Goal: Task Accomplishment & Management: Use online tool/utility

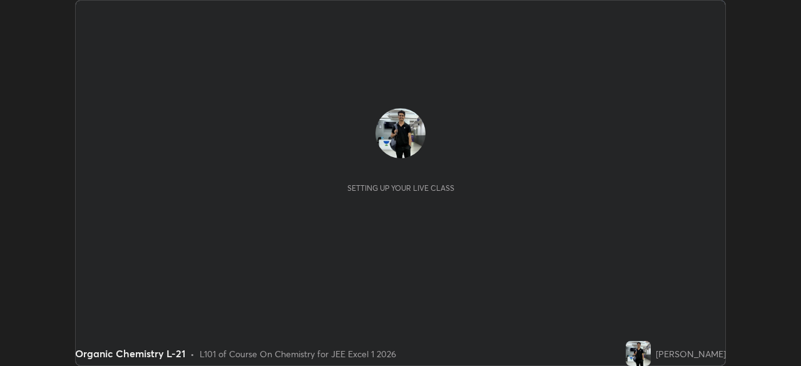
scroll to position [366, 801]
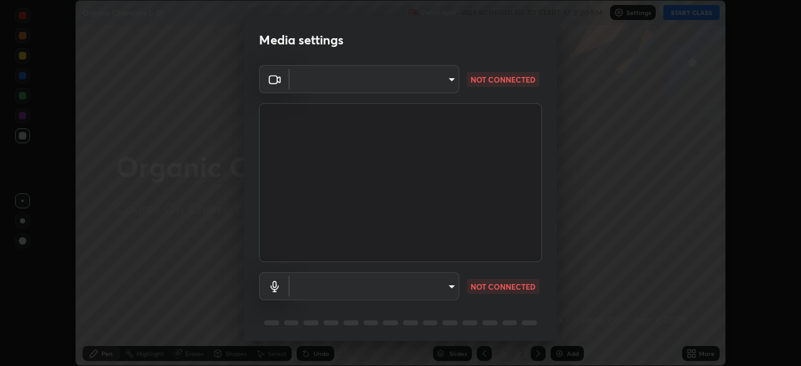
type input "ef407f58ae65e10c1af5a040b6eccf178273e27ca296938399710cc3d85b5032"
type input "default"
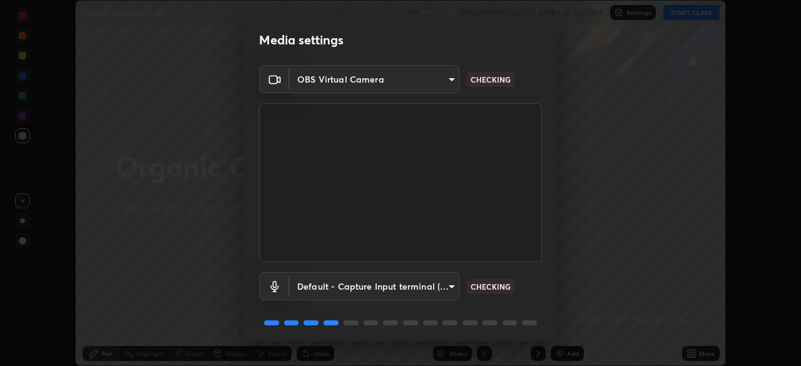
scroll to position [44, 0]
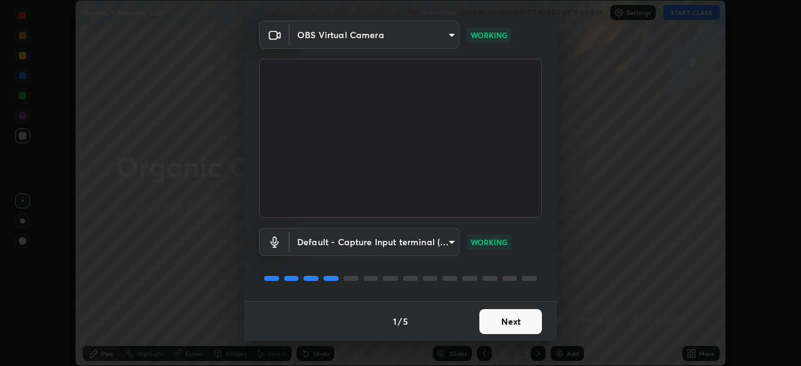
click at [523, 316] on button "Next" at bounding box center [511, 321] width 63 height 25
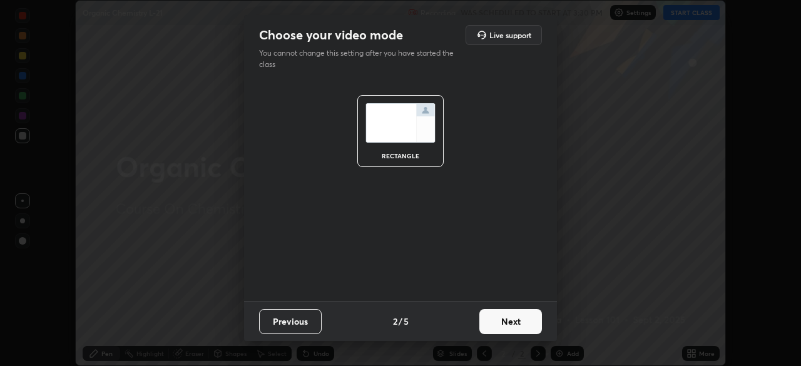
click at [516, 327] on button "Next" at bounding box center [511, 321] width 63 height 25
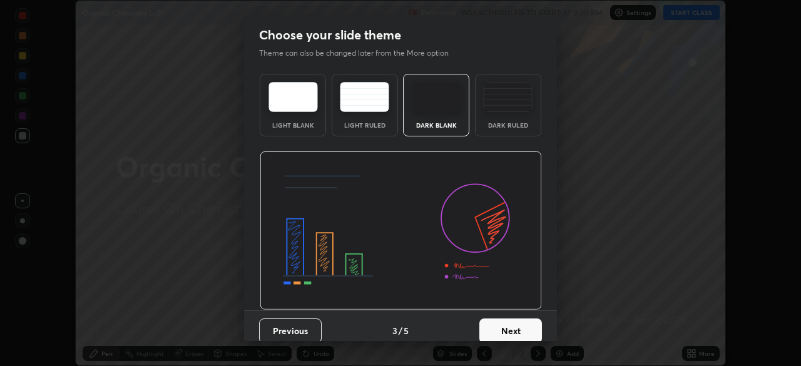
click at [514, 326] on button "Next" at bounding box center [511, 331] width 63 height 25
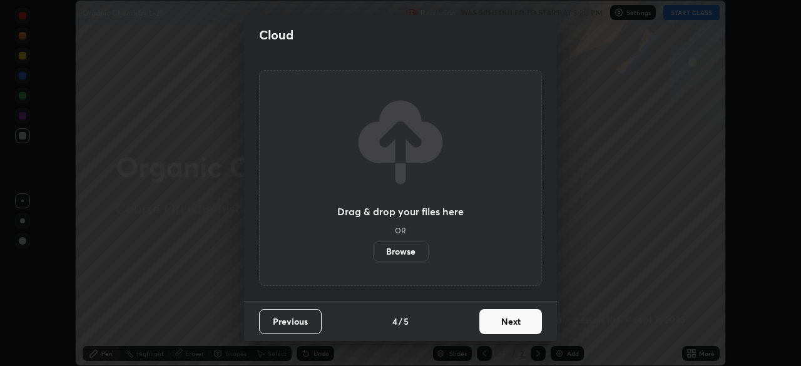
click at [509, 319] on button "Next" at bounding box center [511, 321] width 63 height 25
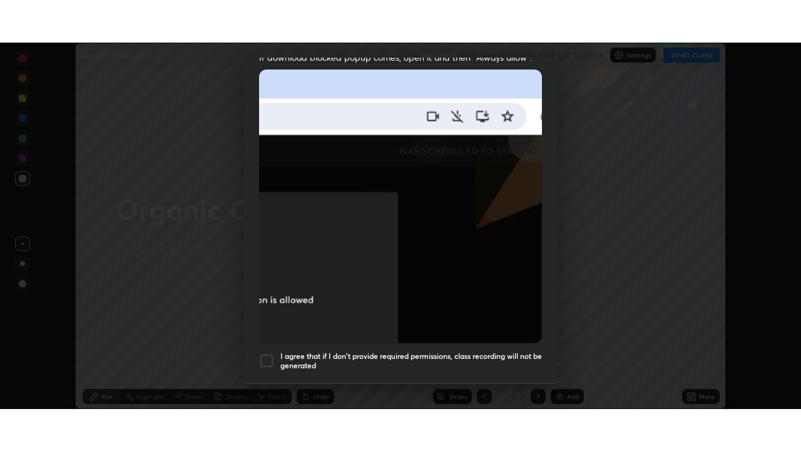
scroll to position [300, 0]
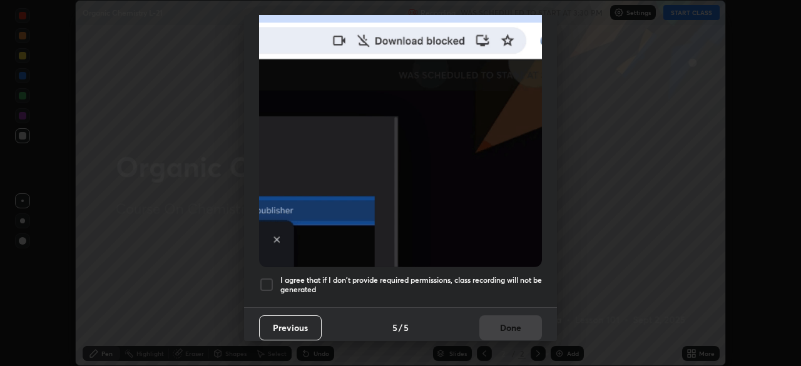
click at [272, 281] on div at bounding box center [266, 284] width 15 height 15
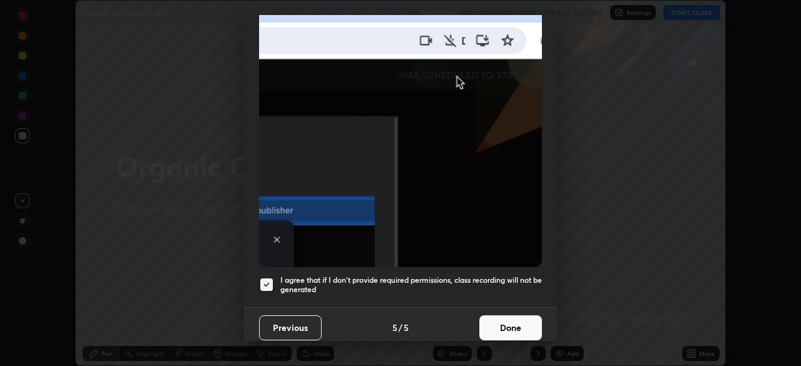
click at [527, 319] on button "Done" at bounding box center [511, 328] width 63 height 25
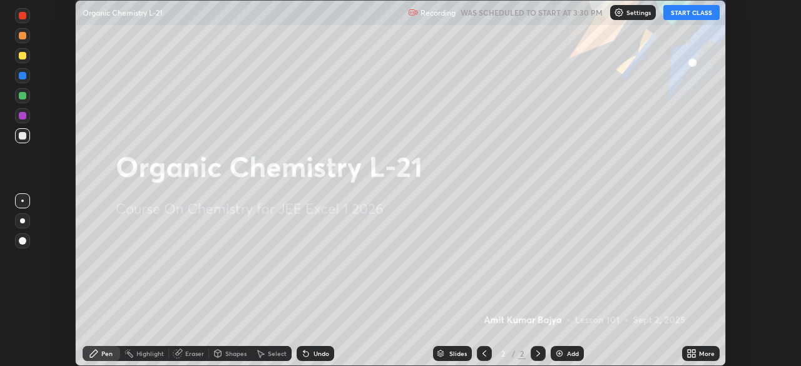
click at [568, 355] on div "Add" at bounding box center [573, 354] width 12 height 6
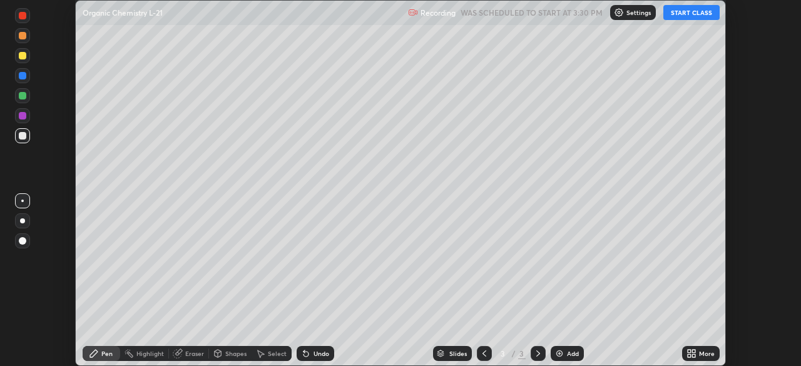
click at [694, 356] on icon at bounding box center [693, 355] width 3 height 3
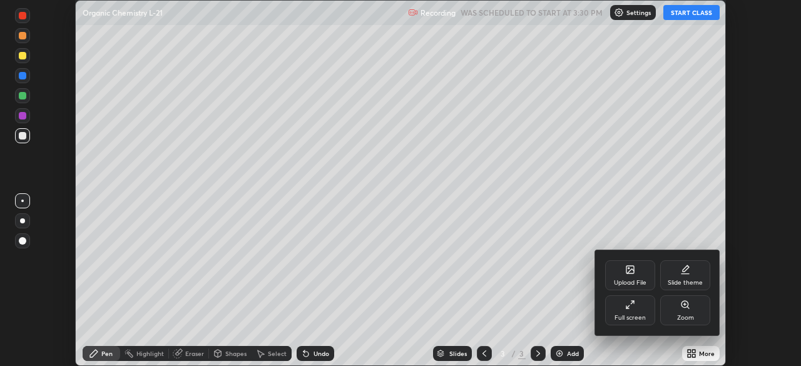
click at [642, 319] on div "Full screen" at bounding box center [630, 318] width 31 height 6
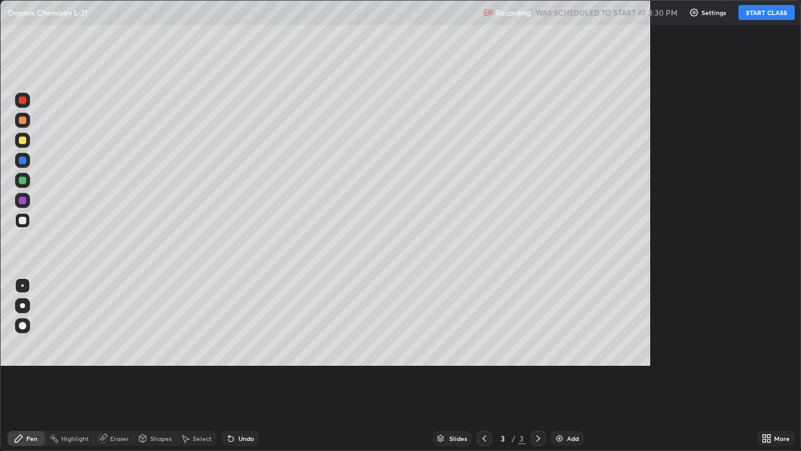
scroll to position [451, 801]
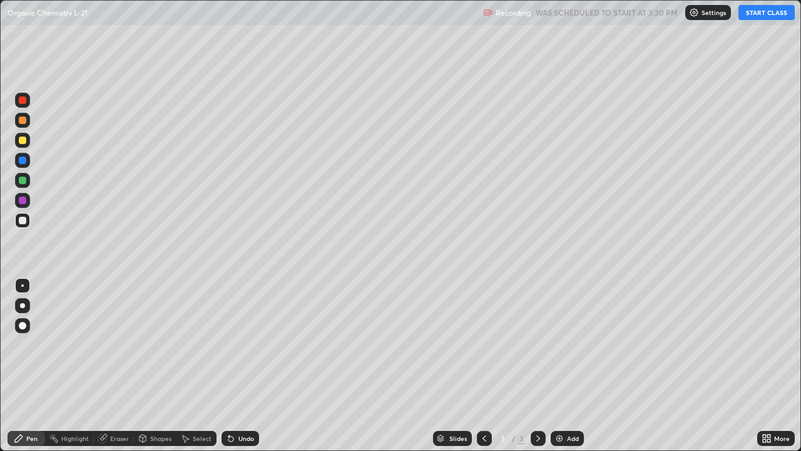
click at [763, 11] on button "START CLASS" at bounding box center [767, 12] width 56 height 15
click at [27, 180] on div at bounding box center [22, 180] width 15 height 15
click at [28, 198] on div at bounding box center [22, 200] width 15 height 15
click at [28, 201] on div at bounding box center [22, 200] width 15 height 15
click at [27, 101] on div at bounding box center [22, 100] width 15 height 15
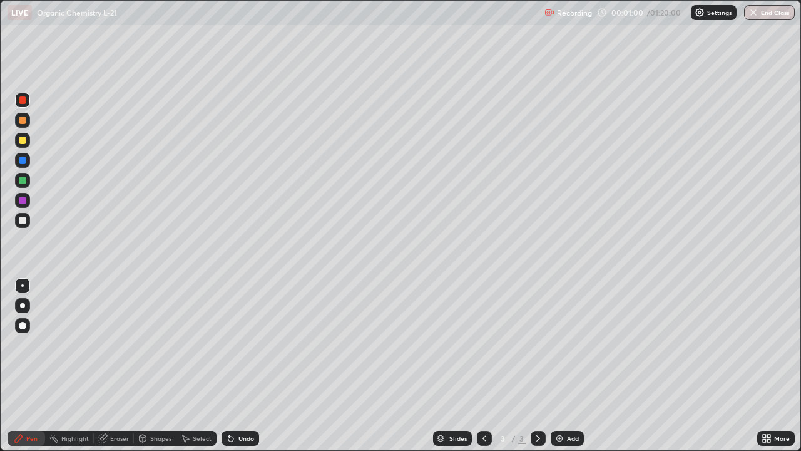
click at [28, 143] on div at bounding box center [22, 140] width 15 height 15
click at [23, 180] on div at bounding box center [23, 181] width 8 height 8
click at [23, 200] on div at bounding box center [23, 201] width 8 height 8
click at [23, 220] on div at bounding box center [23, 221] width 8 height 8
click at [29, 183] on div at bounding box center [22, 180] width 15 height 15
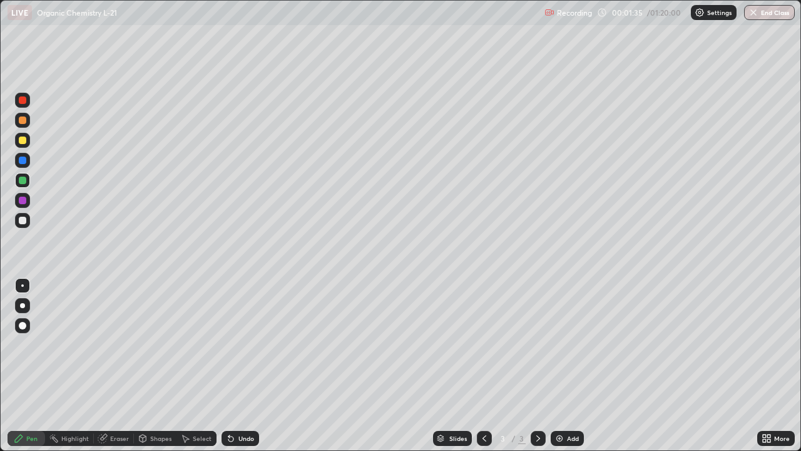
click at [24, 144] on div at bounding box center [22, 140] width 15 height 15
click at [23, 121] on div at bounding box center [23, 120] width 8 height 8
click at [26, 199] on div at bounding box center [22, 200] width 15 height 15
click at [23, 100] on div at bounding box center [23, 100] width 8 height 8
click at [28, 205] on div at bounding box center [22, 200] width 15 height 15
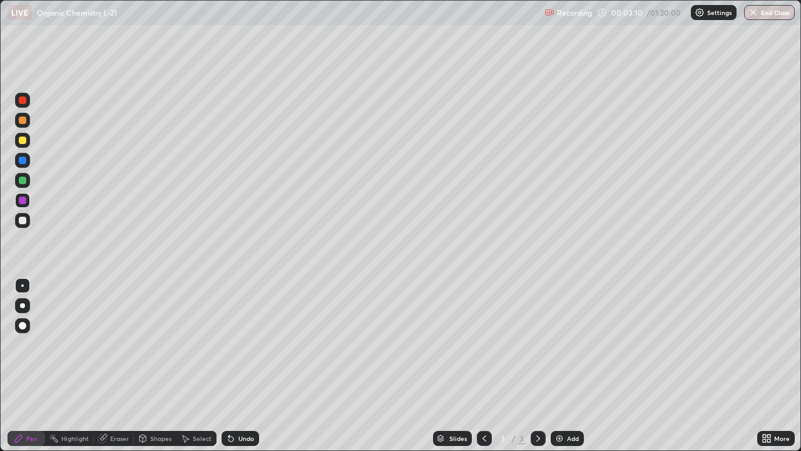
click at [31, 221] on div at bounding box center [23, 220] width 20 height 20
click at [28, 123] on div at bounding box center [22, 120] width 15 height 15
click at [28, 180] on div at bounding box center [22, 180] width 15 height 15
click at [28, 153] on div at bounding box center [22, 160] width 15 height 15
click at [28, 202] on div at bounding box center [22, 200] width 15 height 15
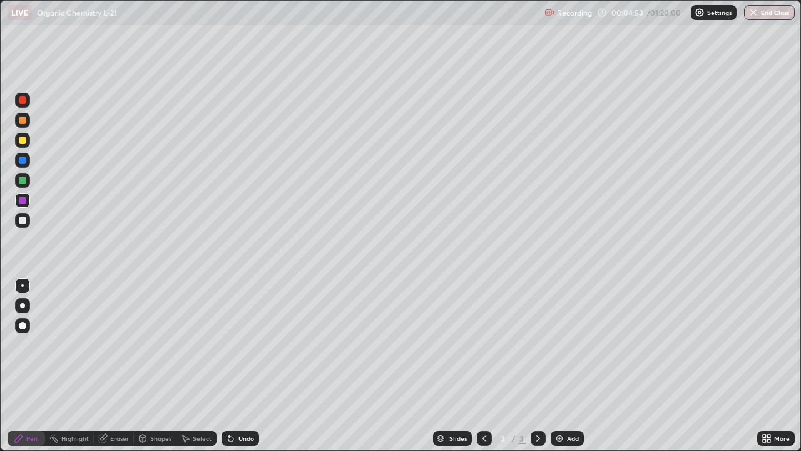
click at [18, 139] on div at bounding box center [22, 140] width 15 height 15
click at [26, 121] on div at bounding box center [23, 120] width 8 height 8
click at [27, 218] on div at bounding box center [22, 220] width 15 height 15
click at [27, 200] on div at bounding box center [22, 200] width 15 height 15
click at [26, 180] on div at bounding box center [22, 180] width 15 height 15
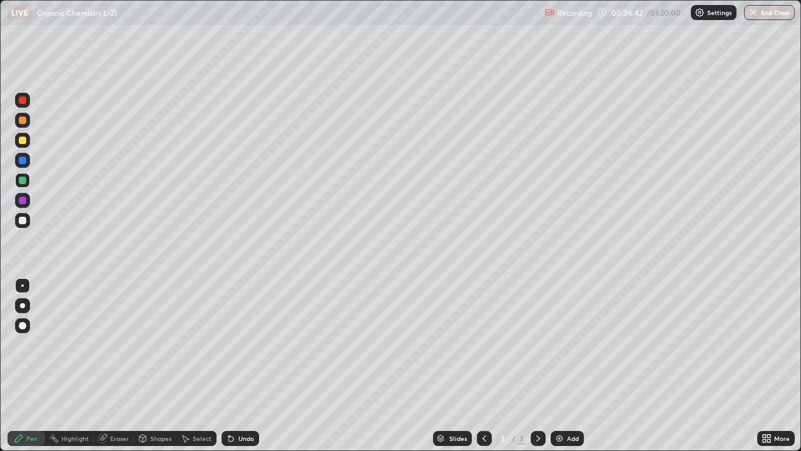
click at [29, 197] on div at bounding box center [22, 200] width 15 height 15
click at [26, 224] on div at bounding box center [22, 220] width 15 height 15
click at [23, 180] on div at bounding box center [23, 181] width 8 height 8
click at [26, 221] on div at bounding box center [23, 221] width 8 height 8
click at [27, 198] on div at bounding box center [22, 200] width 15 height 15
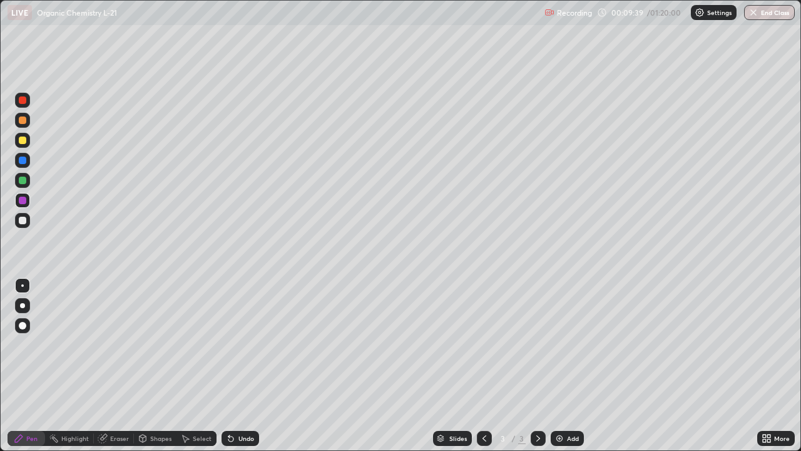
click at [23, 140] on div at bounding box center [23, 140] width 8 height 8
click at [24, 218] on div at bounding box center [23, 221] width 8 height 8
click at [236, 366] on div "Undo" at bounding box center [241, 438] width 38 height 15
click at [235, 366] on div "Undo" at bounding box center [241, 438] width 38 height 15
click at [236, 366] on div "Undo" at bounding box center [241, 438] width 38 height 15
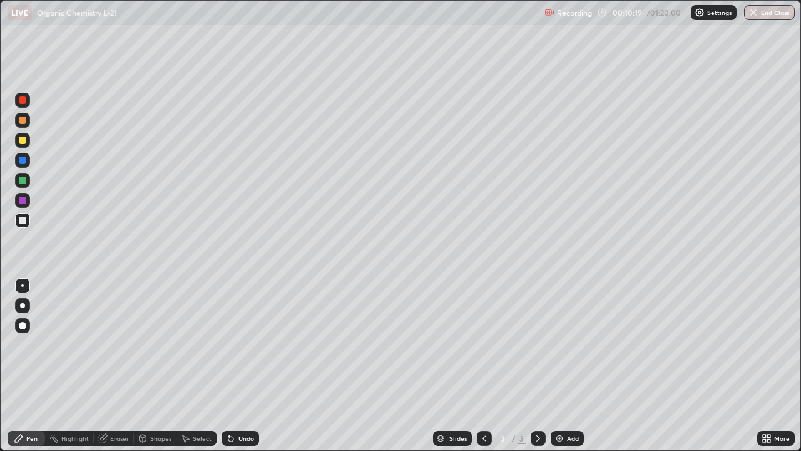
click at [239, 366] on div "Undo" at bounding box center [247, 438] width 16 height 6
click at [236, 366] on div "Undo" at bounding box center [241, 438] width 38 height 15
click at [235, 366] on div "Undo" at bounding box center [241, 438] width 38 height 15
click at [236, 366] on div "Undo" at bounding box center [241, 438] width 38 height 15
click at [235, 366] on div "Undo" at bounding box center [241, 438] width 38 height 15
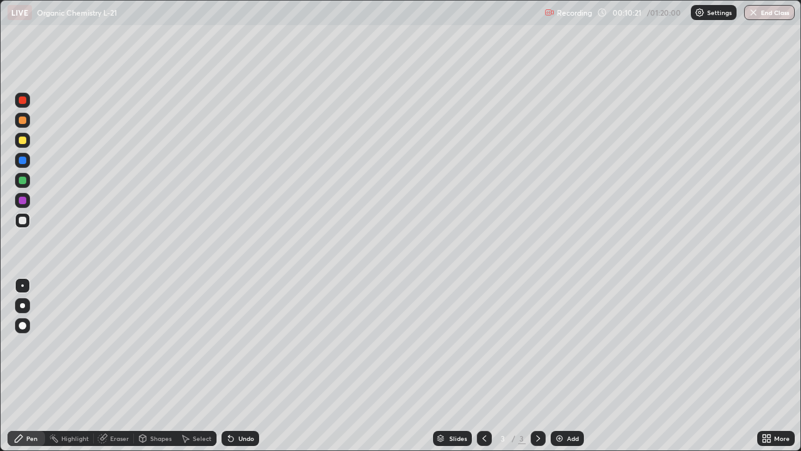
click at [239, 366] on div "Undo" at bounding box center [247, 438] width 16 height 6
click at [67, 366] on div "Highlight" at bounding box center [75, 438] width 28 height 6
click at [29, 366] on div "Pen" at bounding box center [31, 438] width 11 height 6
click at [29, 203] on div at bounding box center [22, 200] width 15 height 15
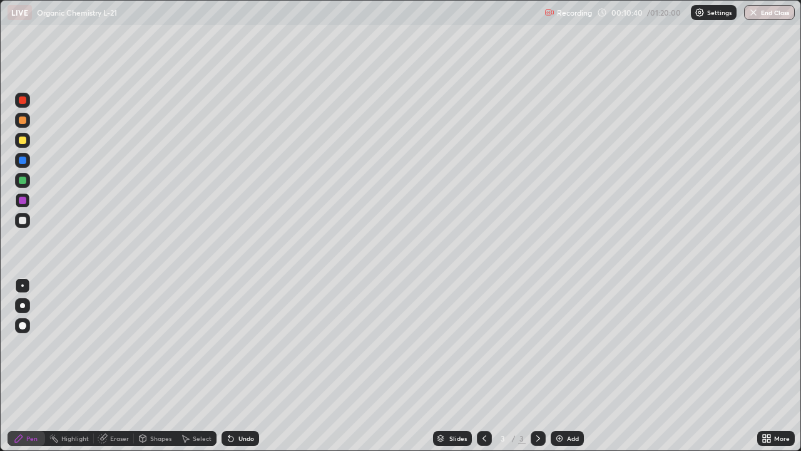
click at [27, 141] on div at bounding box center [22, 140] width 15 height 15
click at [23, 100] on div at bounding box center [23, 100] width 8 height 8
click at [29, 140] on div at bounding box center [22, 140] width 15 height 15
click at [29, 163] on div at bounding box center [22, 160] width 15 height 15
click at [480, 366] on div at bounding box center [484, 438] width 15 height 25
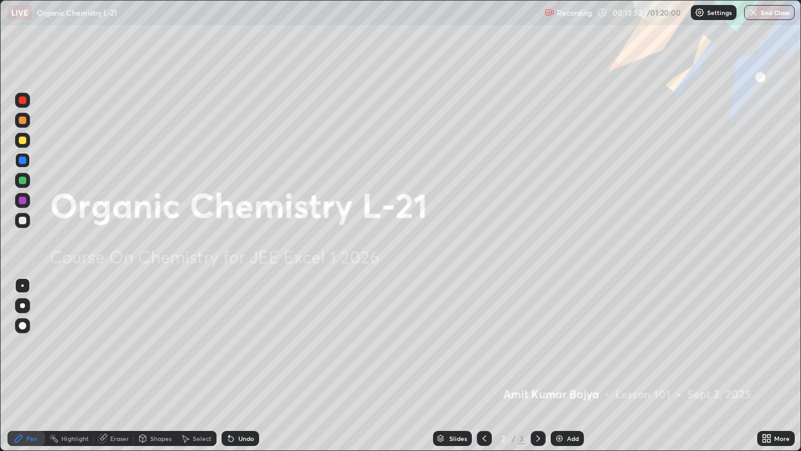
click at [483, 366] on icon at bounding box center [485, 438] width 10 height 10
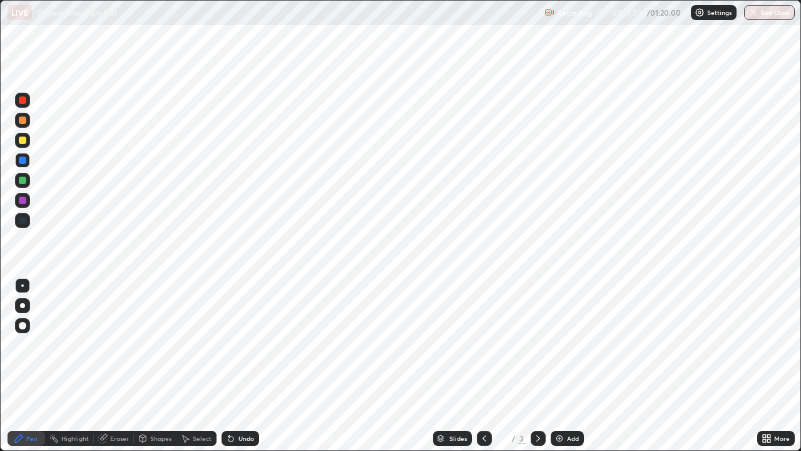
click at [538, 366] on icon at bounding box center [539, 438] width 4 height 6
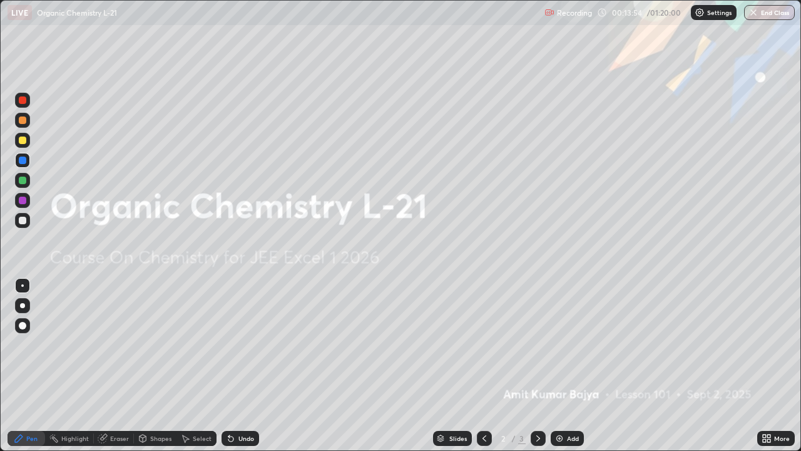
click at [541, 366] on div at bounding box center [538, 438] width 15 height 15
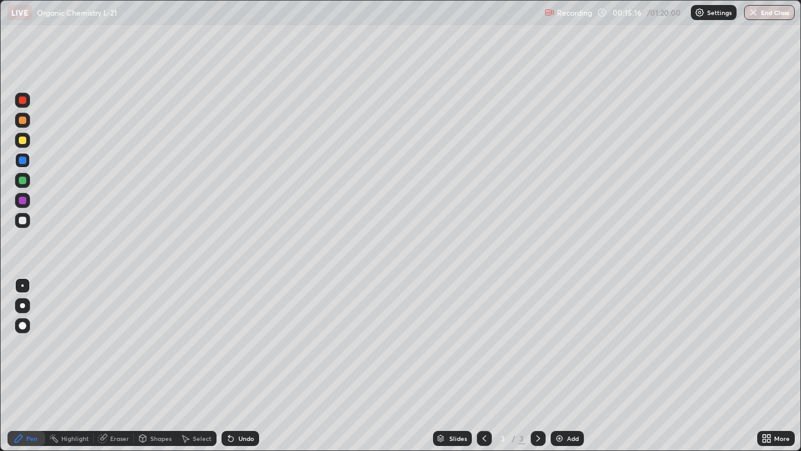
click at [29, 221] on div at bounding box center [22, 220] width 15 height 15
click at [26, 179] on div at bounding box center [23, 181] width 8 height 8
click at [27, 219] on div at bounding box center [22, 220] width 15 height 15
click at [26, 140] on div at bounding box center [23, 140] width 8 height 8
click at [24, 183] on div at bounding box center [23, 181] width 8 height 8
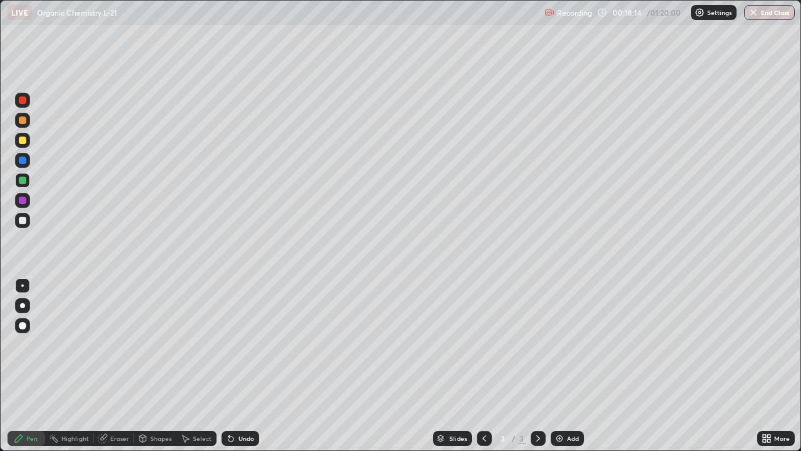
click at [23, 100] on div at bounding box center [23, 100] width 8 height 8
click at [21, 138] on div at bounding box center [23, 140] width 8 height 8
click at [25, 219] on div at bounding box center [23, 221] width 8 height 8
click at [23, 181] on div at bounding box center [23, 181] width 8 height 8
click at [24, 146] on div at bounding box center [22, 140] width 15 height 15
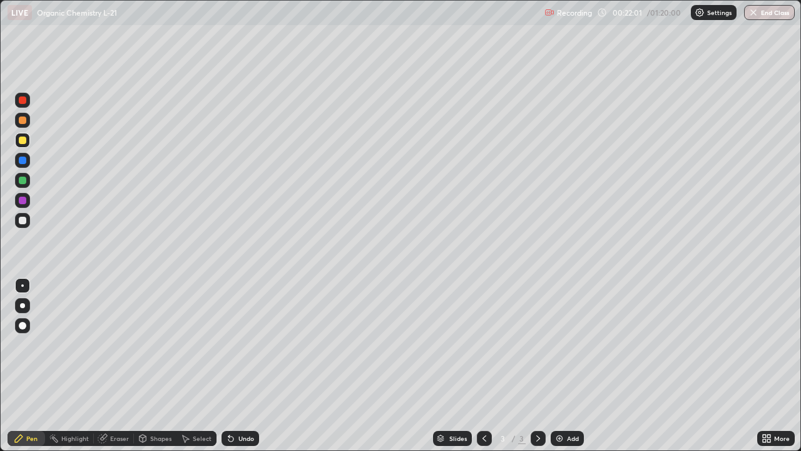
click at [29, 225] on div at bounding box center [22, 220] width 15 height 15
click at [573, 366] on div "Add" at bounding box center [573, 438] width 12 height 6
click at [26, 143] on div at bounding box center [22, 140] width 15 height 15
click at [242, 366] on div "Undo" at bounding box center [247, 438] width 16 height 6
click at [28, 100] on div at bounding box center [22, 100] width 15 height 15
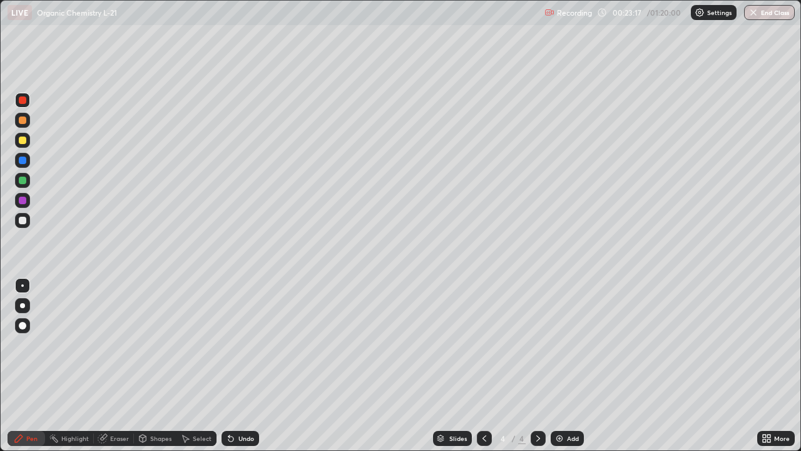
click at [23, 100] on div at bounding box center [23, 100] width 8 height 8
click at [28, 140] on div at bounding box center [22, 140] width 15 height 15
click at [29, 180] on div at bounding box center [22, 180] width 15 height 15
click at [26, 161] on div at bounding box center [23, 161] width 8 height 8
click at [27, 120] on div at bounding box center [22, 120] width 15 height 15
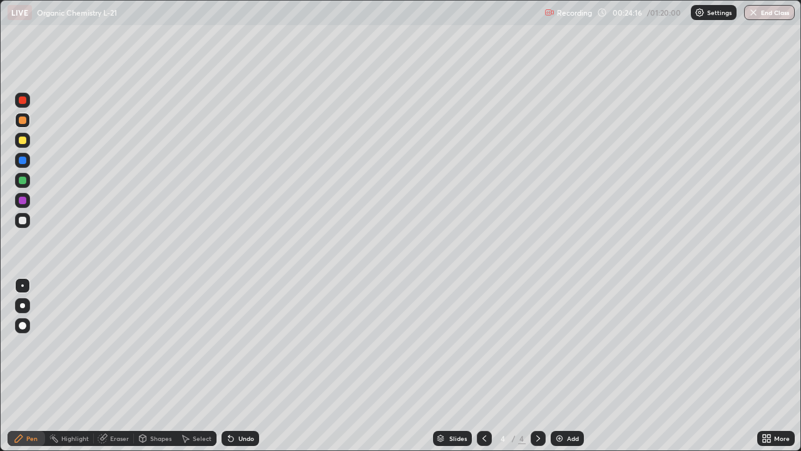
click at [27, 180] on div at bounding box center [22, 180] width 15 height 15
click at [242, 366] on div "Undo" at bounding box center [247, 438] width 16 height 6
click at [116, 366] on div "Eraser" at bounding box center [119, 438] width 19 height 6
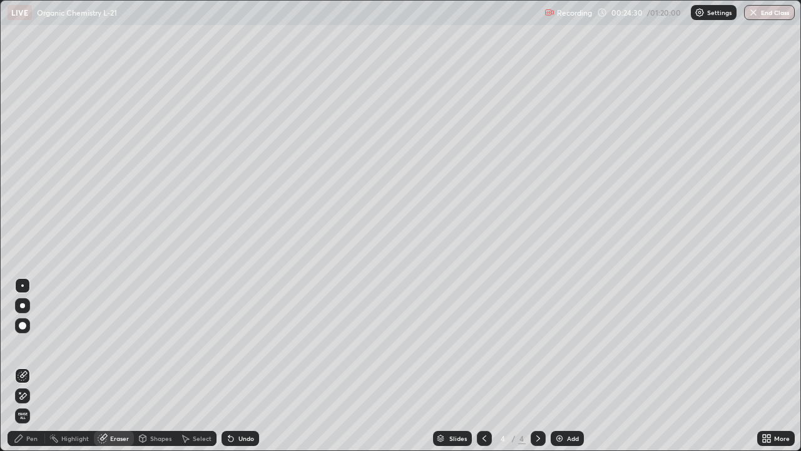
click at [31, 366] on div "Pen" at bounding box center [31, 438] width 11 height 6
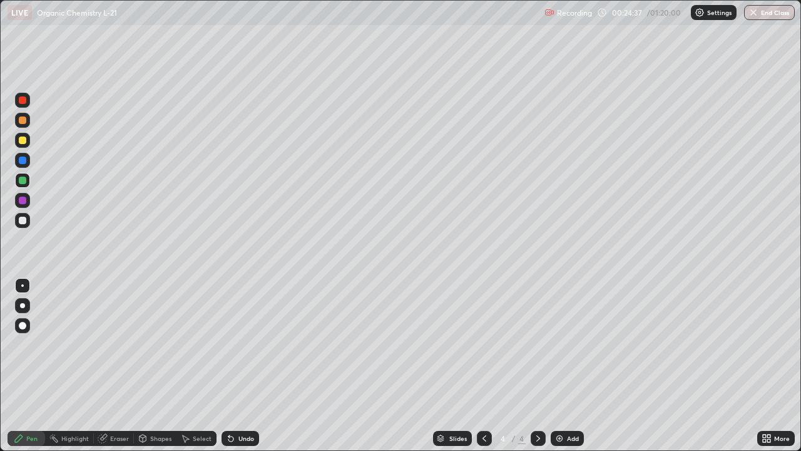
click at [23, 120] on div at bounding box center [23, 120] width 8 height 8
click at [28, 201] on div at bounding box center [22, 200] width 15 height 15
click at [24, 140] on div at bounding box center [23, 140] width 8 height 8
click at [26, 162] on div at bounding box center [23, 161] width 8 height 8
click at [25, 219] on div at bounding box center [23, 221] width 8 height 8
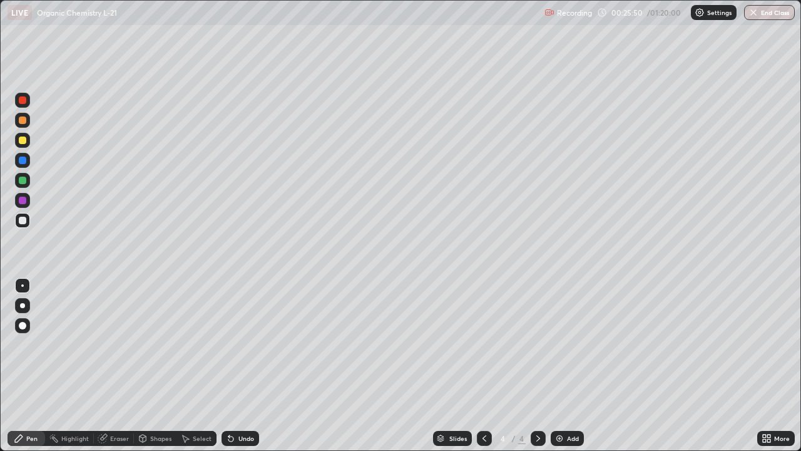
click at [251, 366] on div "Undo" at bounding box center [241, 438] width 38 height 15
click at [249, 366] on div "Undo" at bounding box center [247, 438] width 16 height 6
click at [23, 200] on div at bounding box center [23, 201] width 8 height 8
click at [27, 181] on div at bounding box center [22, 180] width 15 height 15
click at [24, 159] on div at bounding box center [23, 161] width 8 height 8
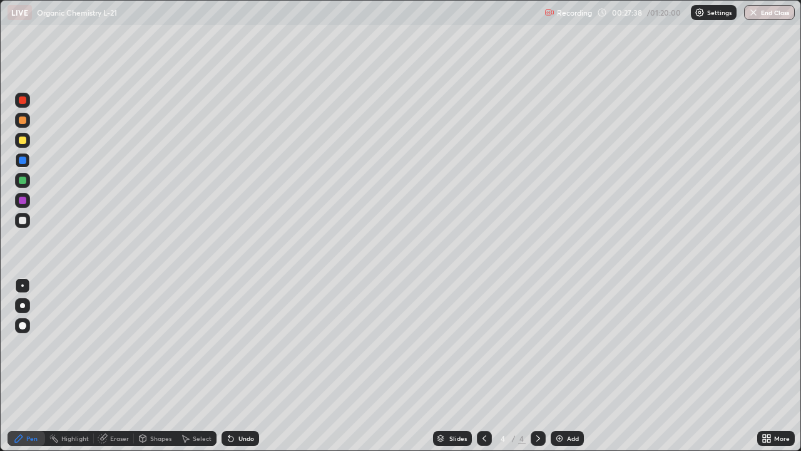
click at [26, 181] on div at bounding box center [23, 181] width 8 height 8
click at [24, 218] on div at bounding box center [23, 221] width 8 height 8
click at [23, 200] on div at bounding box center [23, 201] width 8 height 8
click at [27, 160] on div at bounding box center [22, 160] width 15 height 15
click at [29, 141] on div at bounding box center [22, 140] width 15 height 15
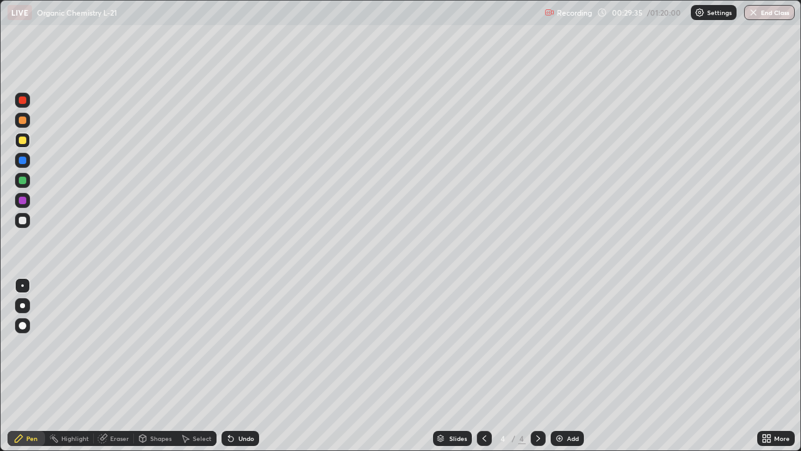
click at [28, 220] on div at bounding box center [22, 220] width 15 height 15
click at [27, 201] on div at bounding box center [22, 200] width 15 height 15
click at [22, 162] on div at bounding box center [23, 161] width 8 height 8
click at [23, 140] on div at bounding box center [23, 140] width 8 height 8
click at [23, 156] on div at bounding box center [22, 160] width 15 height 15
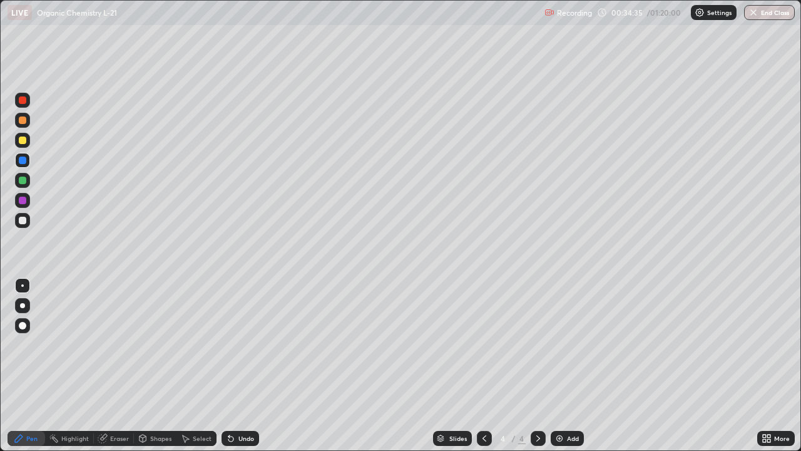
click at [568, 366] on div "Add" at bounding box center [573, 438] width 12 height 6
click at [28, 220] on div at bounding box center [22, 220] width 15 height 15
click at [23, 100] on div at bounding box center [23, 100] width 8 height 8
click at [239, 366] on div "Undo" at bounding box center [247, 438] width 16 height 6
click at [242, 366] on div "Undo" at bounding box center [241, 438] width 38 height 15
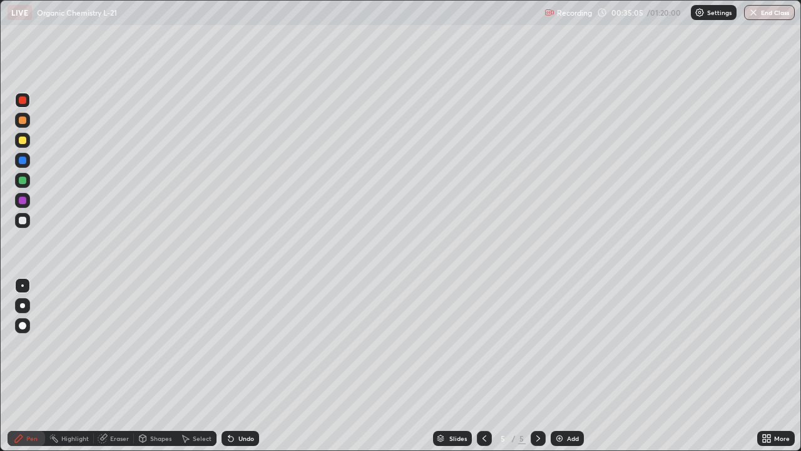
click at [26, 180] on div at bounding box center [23, 181] width 8 height 8
click at [24, 139] on div at bounding box center [23, 140] width 8 height 8
click at [29, 180] on div at bounding box center [22, 180] width 15 height 15
click at [28, 224] on div at bounding box center [22, 220] width 15 height 15
click at [23, 200] on div at bounding box center [23, 201] width 8 height 8
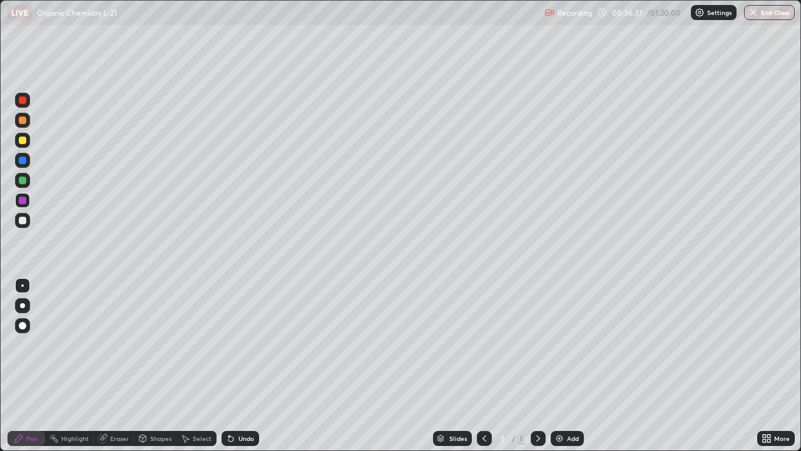
click at [26, 219] on div at bounding box center [23, 221] width 8 height 8
click at [29, 180] on div at bounding box center [22, 180] width 15 height 15
click at [26, 141] on div at bounding box center [23, 140] width 8 height 8
click at [27, 120] on div at bounding box center [22, 120] width 15 height 15
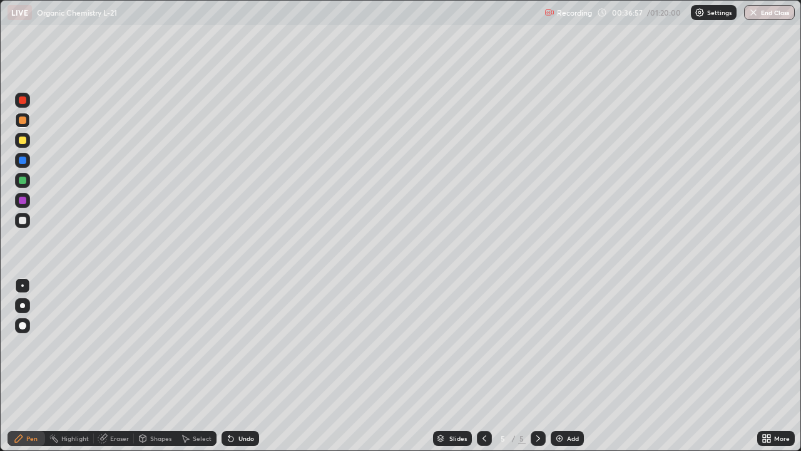
click at [23, 180] on div at bounding box center [23, 181] width 8 height 8
click at [29, 118] on div at bounding box center [22, 120] width 15 height 15
click at [29, 141] on div at bounding box center [22, 140] width 15 height 15
click at [24, 202] on div at bounding box center [23, 201] width 8 height 8
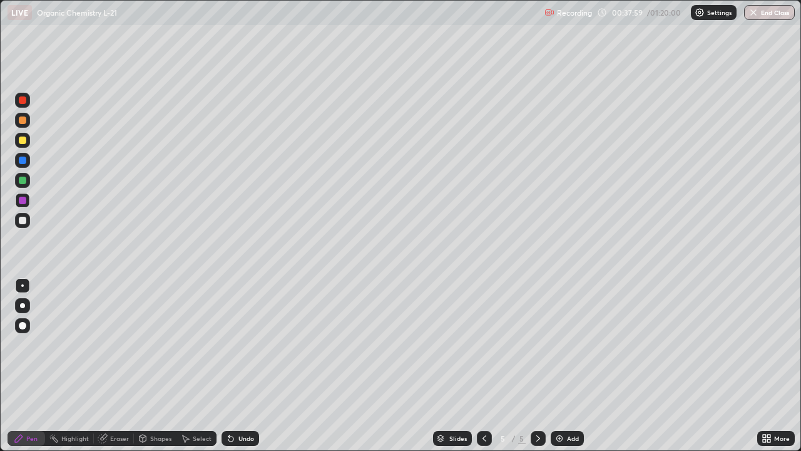
click at [23, 180] on div at bounding box center [23, 181] width 8 height 8
click at [29, 141] on div at bounding box center [22, 140] width 15 height 15
click at [25, 183] on div at bounding box center [22, 180] width 15 height 15
click at [28, 103] on div at bounding box center [22, 100] width 15 height 15
click at [27, 219] on div at bounding box center [22, 220] width 15 height 15
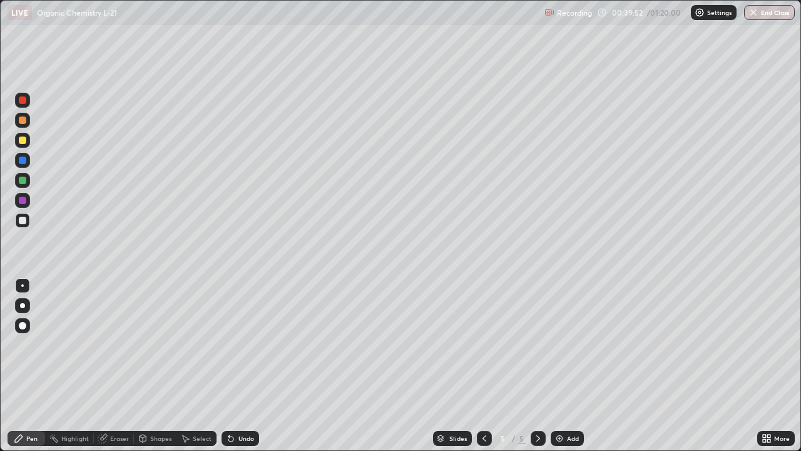
click at [26, 139] on div at bounding box center [23, 140] width 8 height 8
click at [28, 219] on div at bounding box center [22, 220] width 15 height 15
click at [25, 182] on div at bounding box center [23, 181] width 8 height 8
click at [24, 122] on div at bounding box center [23, 120] width 8 height 8
click at [235, 366] on div "Undo" at bounding box center [241, 438] width 38 height 15
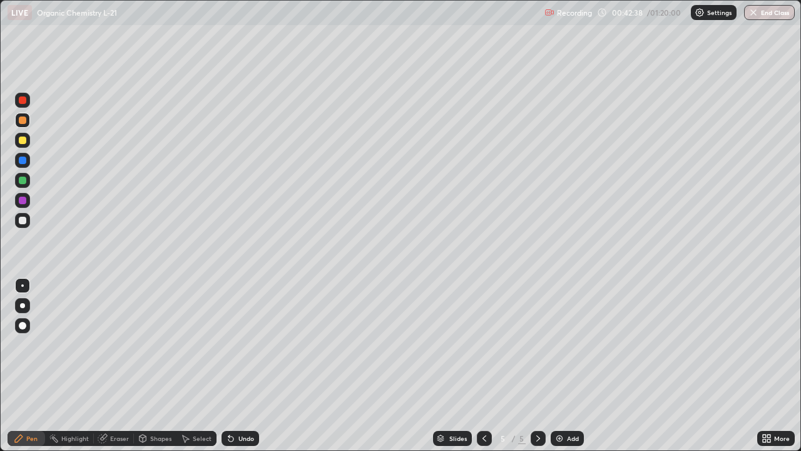
click at [27, 220] on div at bounding box center [22, 220] width 15 height 15
click at [28, 182] on div at bounding box center [22, 180] width 15 height 15
click at [23, 160] on div at bounding box center [23, 161] width 8 height 8
click at [26, 202] on div at bounding box center [23, 201] width 8 height 8
click at [199, 366] on div "Select" at bounding box center [202, 438] width 19 height 6
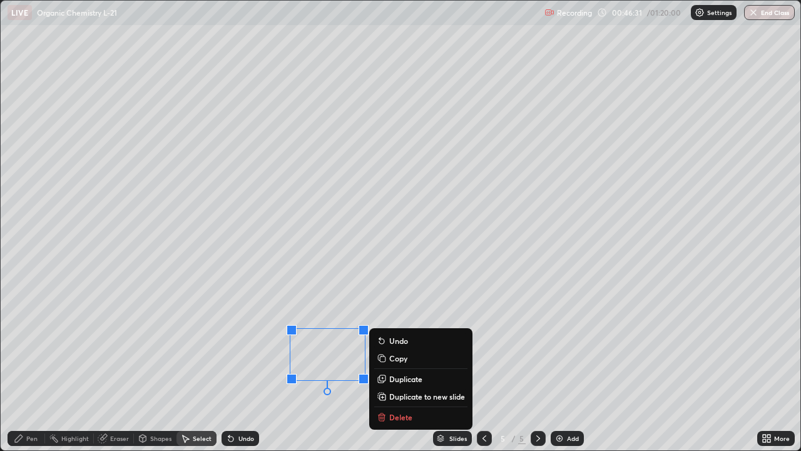
click at [294, 366] on div "0 ° Undo Copy Duplicate Duplicate to new slide Delete" at bounding box center [401, 226] width 800 height 450
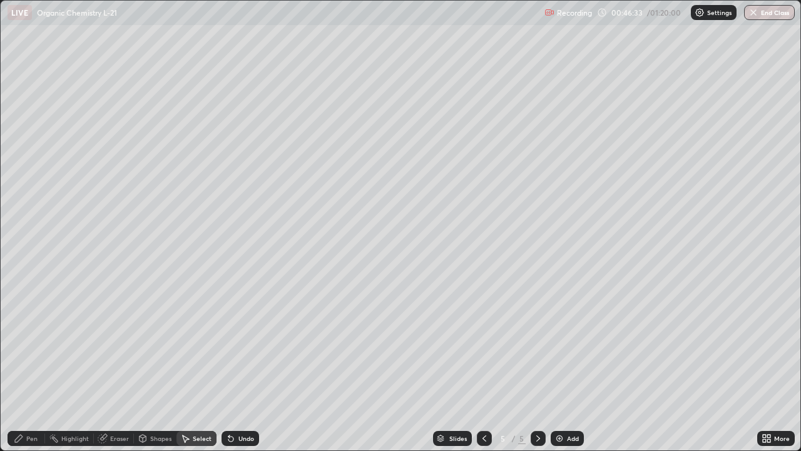
click at [41, 366] on div "Pen" at bounding box center [27, 438] width 38 height 15
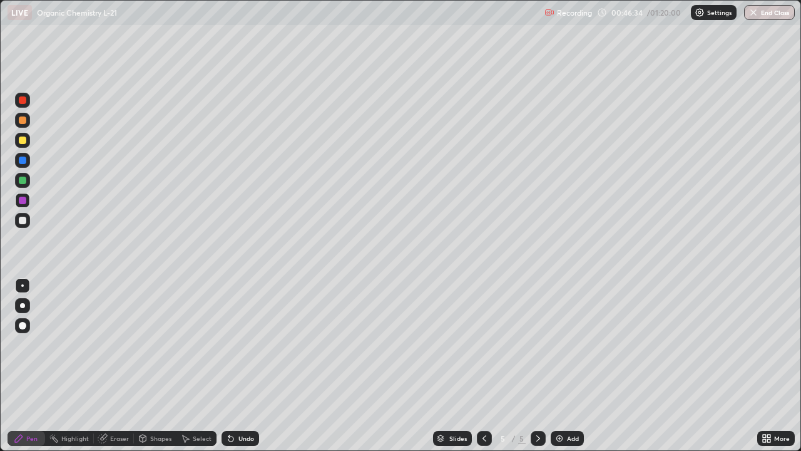
click at [29, 101] on div at bounding box center [22, 100] width 15 height 15
click at [29, 138] on div at bounding box center [22, 140] width 15 height 15
click at [26, 220] on div at bounding box center [23, 221] width 8 height 8
click at [570, 366] on div "Add" at bounding box center [567, 438] width 33 height 15
click at [25, 180] on div at bounding box center [23, 181] width 8 height 8
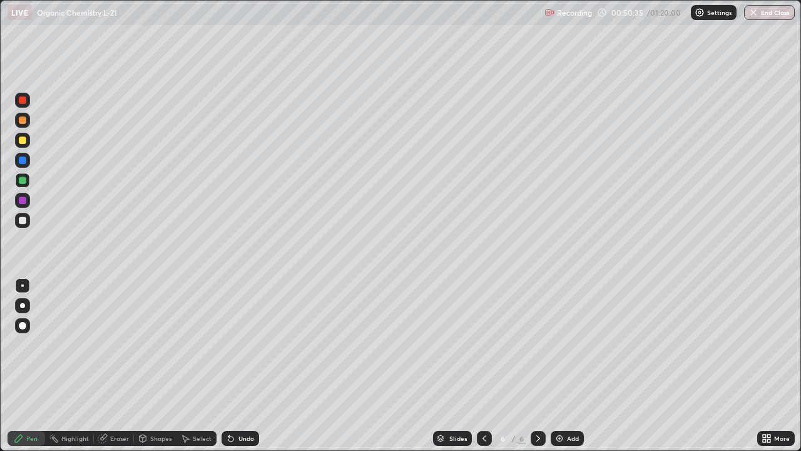
click at [27, 158] on div at bounding box center [22, 160] width 15 height 15
click at [28, 178] on div at bounding box center [22, 180] width 15 height 15
click at [28, 200] on div at bounding box center [22, 200] width 15 height 15
click at [29, 140] on div at bounding box center [22, 140] width 15 height 15
click at [27, 198] on div at bounding box center [22, 200] width 15 height 15
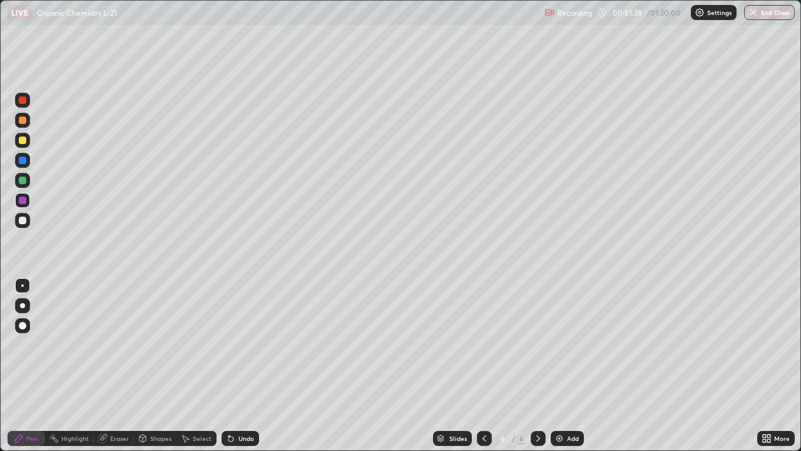
click at [20, 158] on div at bounding box center [23, 161] width 8 height 8
click at [28, 140] on div at bounding box center [22, 140] width 15 height 15
click at [28, 178] on div at bounding box center [22, 180] width 15 height 15
click at [22, 222] on div at bounding box center [23, 221] width 8 height 8
click at [241, 366] on div "Undo" at bounding box center [241, 438] width 38 height 15
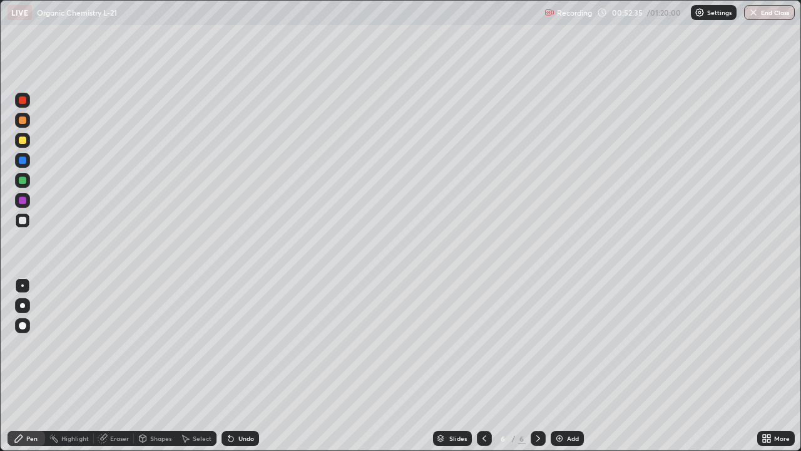
click at [242, 366] on div "Undo" at bounding box center [247, 438] width 16 height 6
click at [243, 366] on div "Undo" at bounding box center [247, 438] width 16 height 6
click at [242, 366] on div "Undo" at bounding box center [247, 438] width 16 height 6
click at [28, 178] on div at bounding box center [22, 180] width 15 height 15
click at [28, 100] on div at bounding box center [22, 100] width 15 height 15
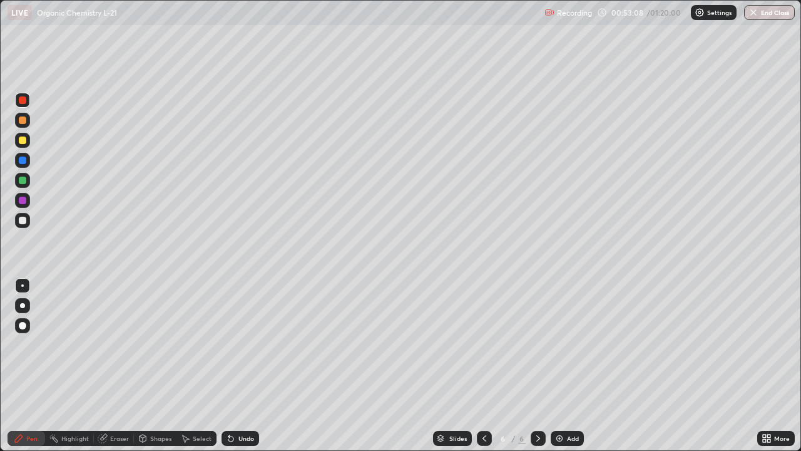
click at [247, 366] on div "Undo" at bounding box center [241, 438] width 38 height 15
click at [28, 182] on div at bounding box center [22, 180] width 15 height 15
click at [27, 160] on div at bounding box center [22, 160] width 15 height 15
click at [27, 220] on div at bounding box center [22, 220] width 15 height 15
click at [27, 201] on div at bounding box center [22, 200] width 15 height 15
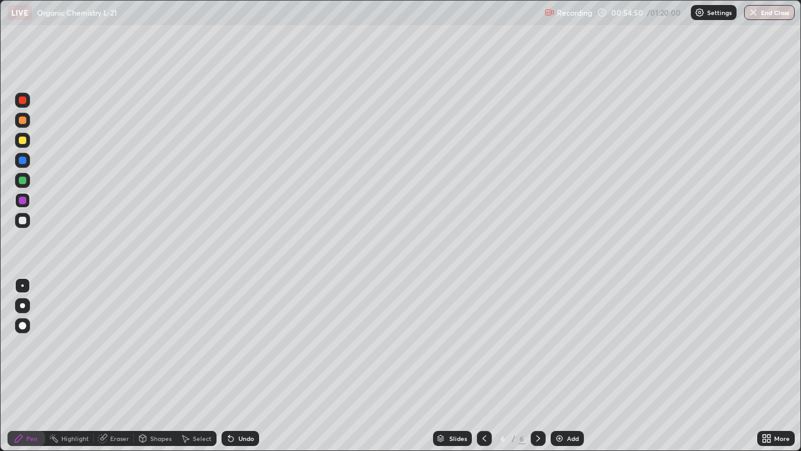
click at [23, 220] on div at bounding box center [23, 221] width 8 height 8
click at [24, 159] on div at bounding box center [23, 161] width 8 height 8
click at [24, 140] on div at bounding box center [23, 140] width 8 height 8
click at [25, 220] on div at bounding box center [23, 221] width 8 height 8
click at [21, 218] on div at bounding box center [23, 221] width 8 height 8
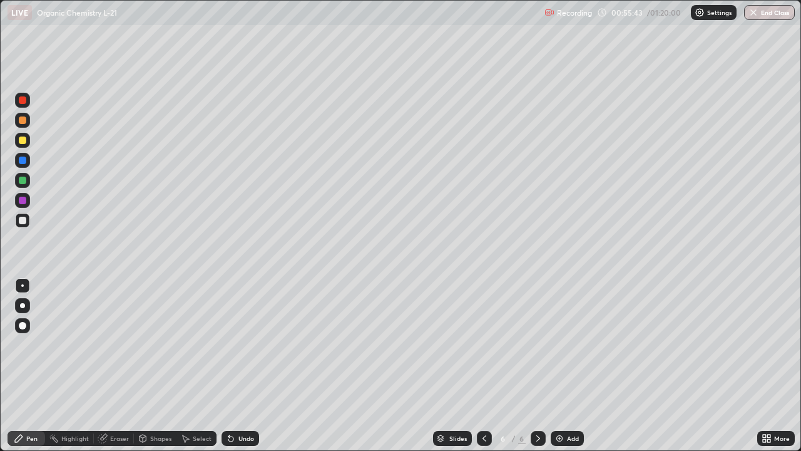
click at [23, 180] on div at bounding box center [23, 181] width 8 height 8
click at [28, 221] on div at bounding box center [22, 220] width 15 height 15
click at [26, 160] on div at bounding box center [23, 161] width 8 height 8
click at [24, 143] on div at bounding box center [23, 140] width 8 height 8
click at [23, 180] on div at bounding box center [23, 181] width 8 height 8
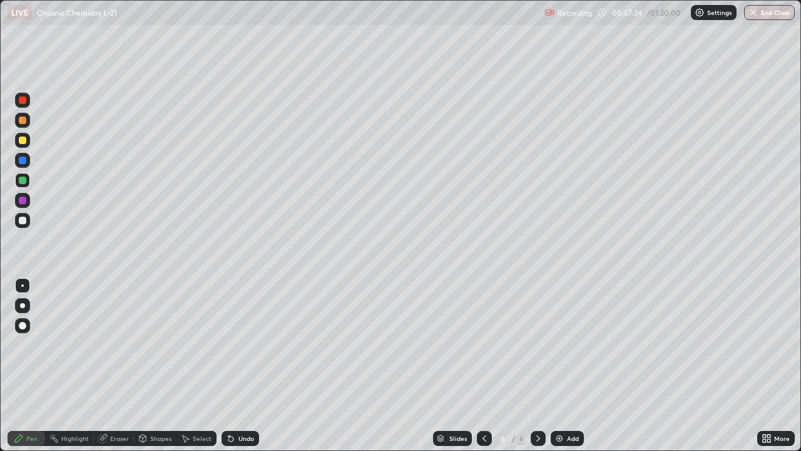
click at [26, 219] on div at bounding box center [23, 221] width 8 height 8
click at [25, 178] on div at bounding box center [23, 181] width 8 height 8
click at [26, 159] on div at bounding box center [23, 161] width 8 height 8
click at [27, 222] on div at bounding box center [22, 220] width 15 height 15
click at [28, 200] on div at bounding box center [22, 200] width 15 height 15
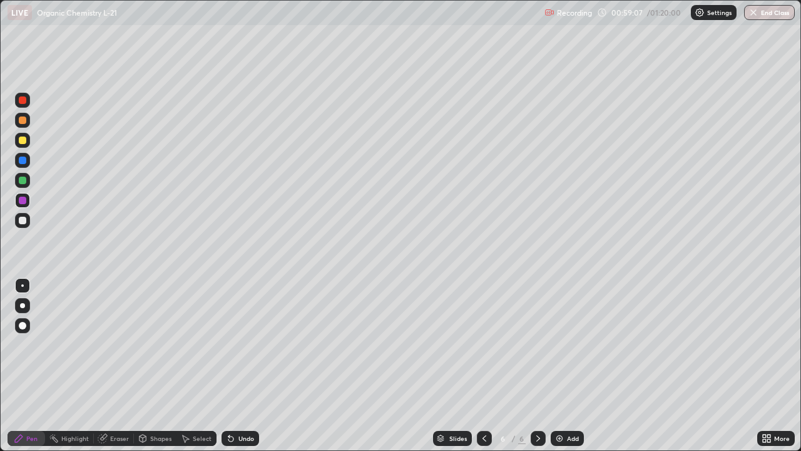
click at [28, 220] on div at bounding box center [22, 220] width 15 height 15
click at [483, 366] on icon at bounding box center [485, 438] width 10 height 10
click at [485, 366] on icon at bounding box center [485, 438] width 10 height 10
click at [483, 366] on icon at bounding box center [485, 438] width 10 height 10
click at [23, 197] on div at bounding box center [23, 201] width 8 height 8
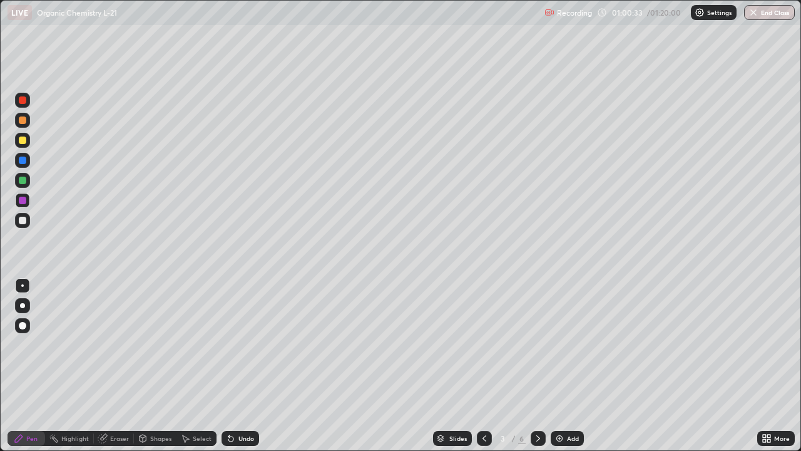
click at [19, 180] on div at bounding box center [23, 181] width 8 height 8
click at [19, 222] on div at bounding box center [23, 221] width 8 height 8
click at [23, 177] on div at bounding box center [23, 181] width 8 height 8
click at [23, 160] on div at bounding box center [23, 161] width 8 height 8
click at [25, 219] on div at bounding box center [23, 221] width 8 height 8
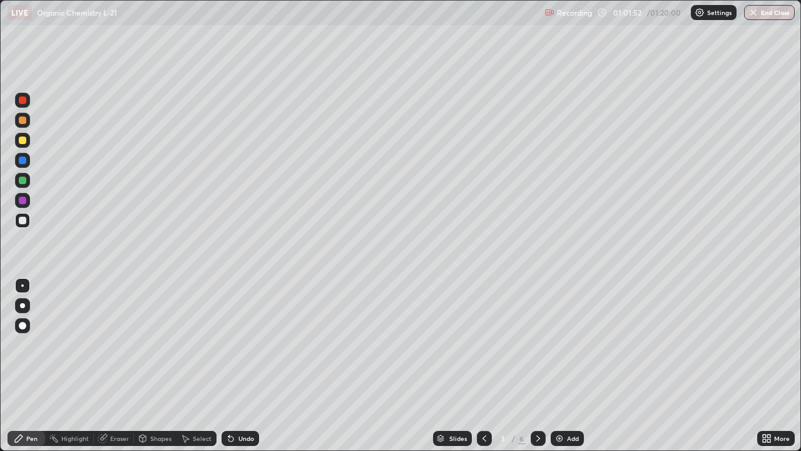
click at [24, 177] on div at bounding box center [23, 181] width 8 height 8
click at [23, 200] on div at bounding box center [23, 201] width 8 height 8
click at [26, 182] on div at bounding box center [23, 181] width 8 height 8
click at [24, 222] on div at bounding box center [23, 221] width 8 height 8
click at [28, 181] on div at bounding box center [22, 180] width 15 height 15
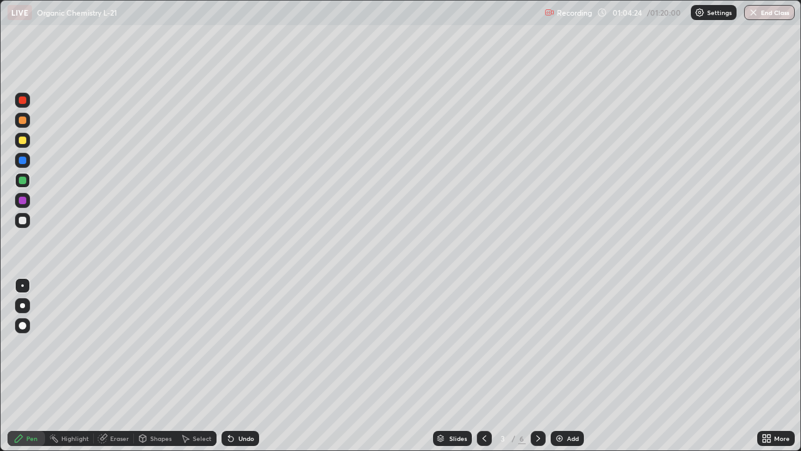
click at [23, 220] on div at bounding box center [23, 221] width 8 height 8
click at [26, 182] on div at bounding box center [22, 180] width 15 height 15
click at [27, 200] on div at bounding box center [22, 200] width 15 height 15
click at [538, 366] on div at bounding box center [538, 438] width 15 height 15
click at [539, 366] on icon at bounding box center [538, 438] width 10 height 10
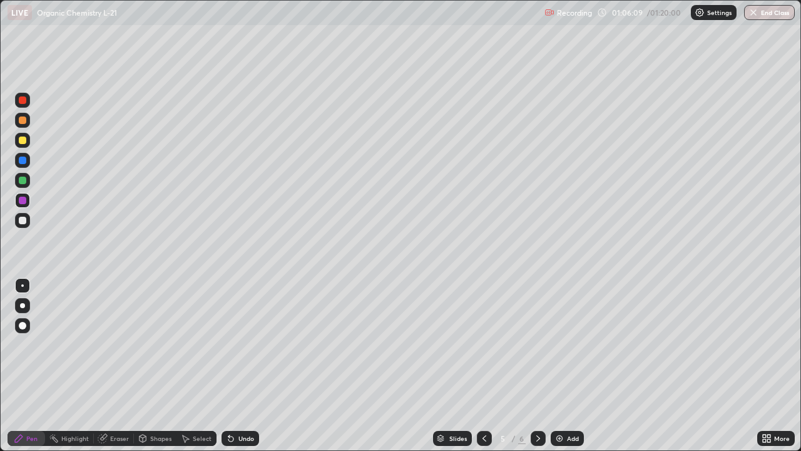
click at [535, 366] on icon at bounding box center [538, 438] width 10 height 10
click at [537, 366] on icon at bounding box center [538, 438] width 10 height 10
click at [774, 8] on button "End Class" at bounding box center [770, 12] width 49 height 15
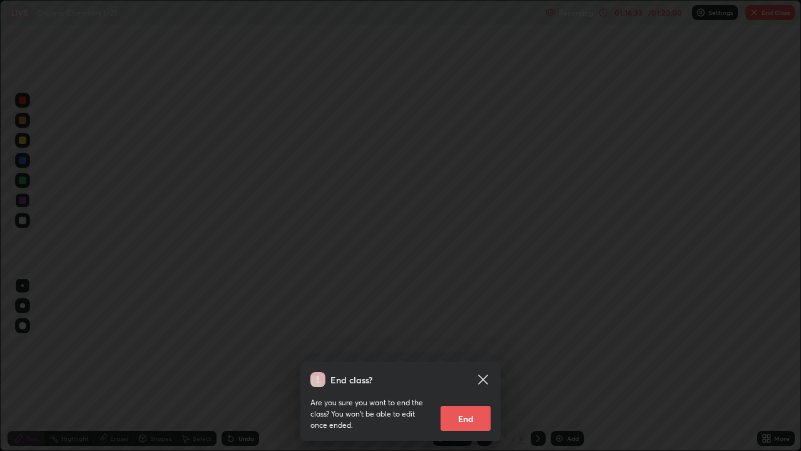
click at [459, 366] on button "End" at bounding box center [466, 418] width 50 height 25
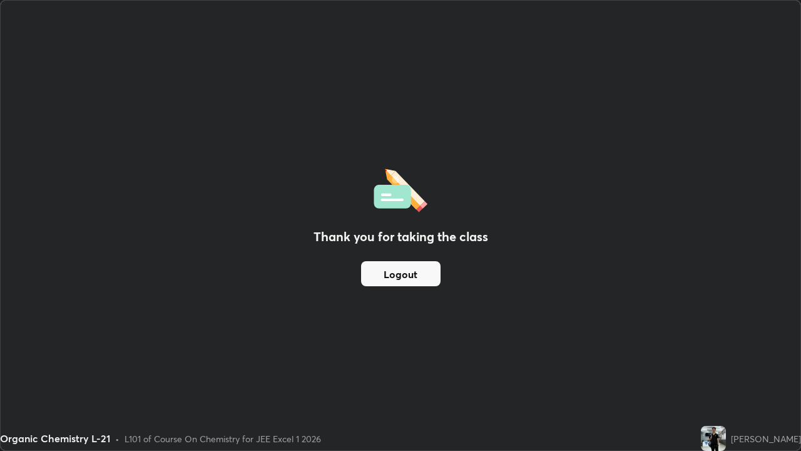
click at [404, 271] on button "Logout" at bounding box center [401, 273] width 80 height 25
